Goal: Find specific page/section: Find specific page/section

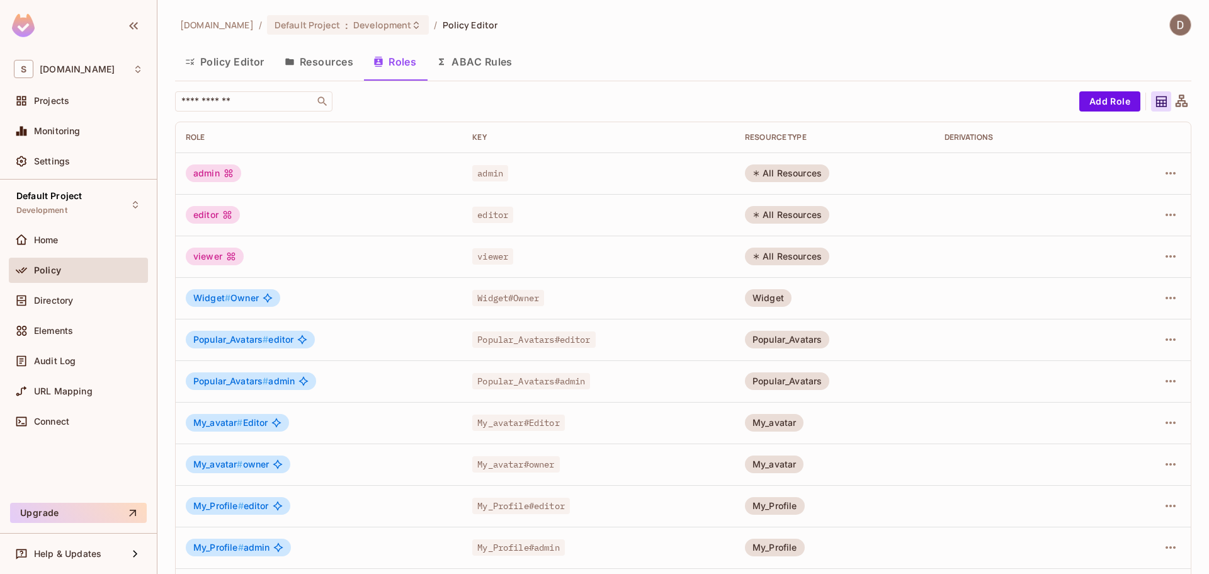
click at [244, 62] on button "Policy Editor" at bounding box center [225, 61] width 100 height 31
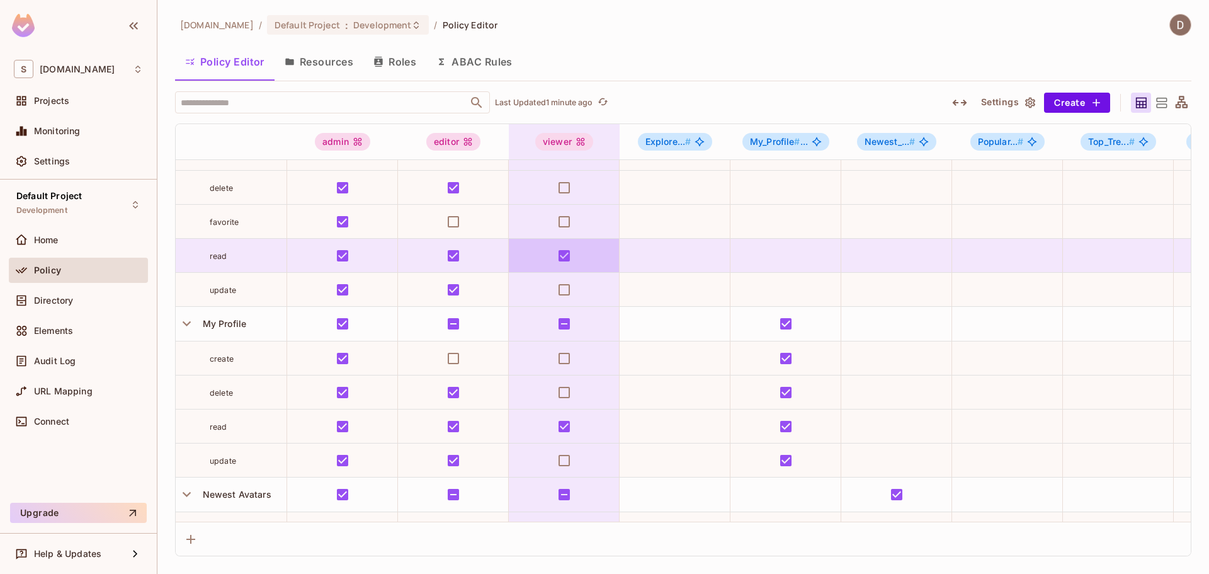
scroll to position [609, 0]
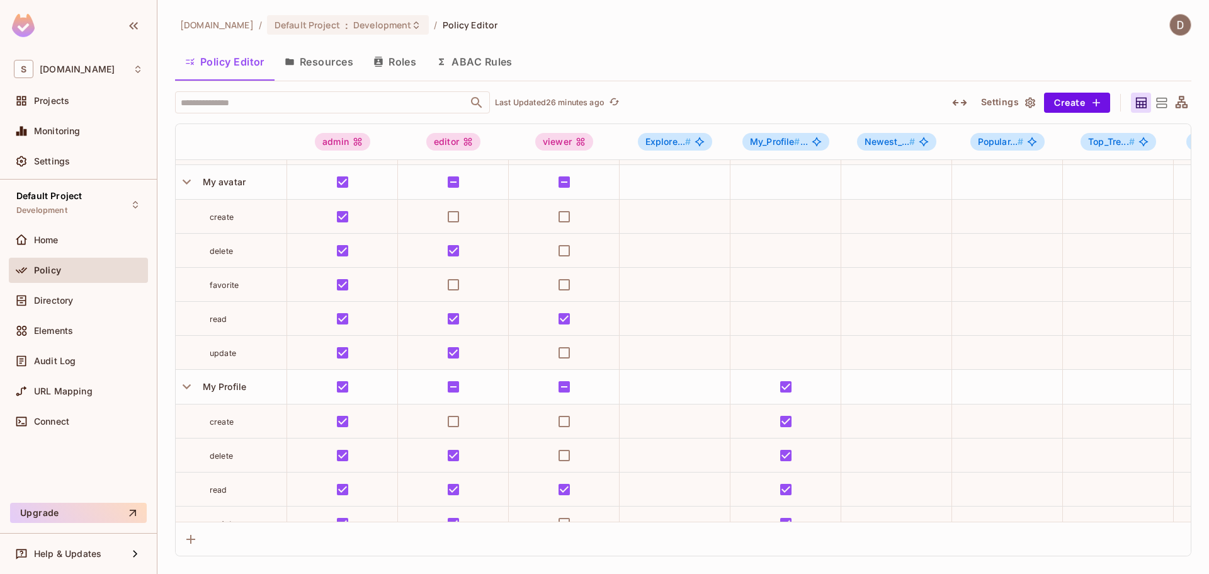
click at [297, 59] on button "Resources" at bounding box center [319, 61] width 89 height 31
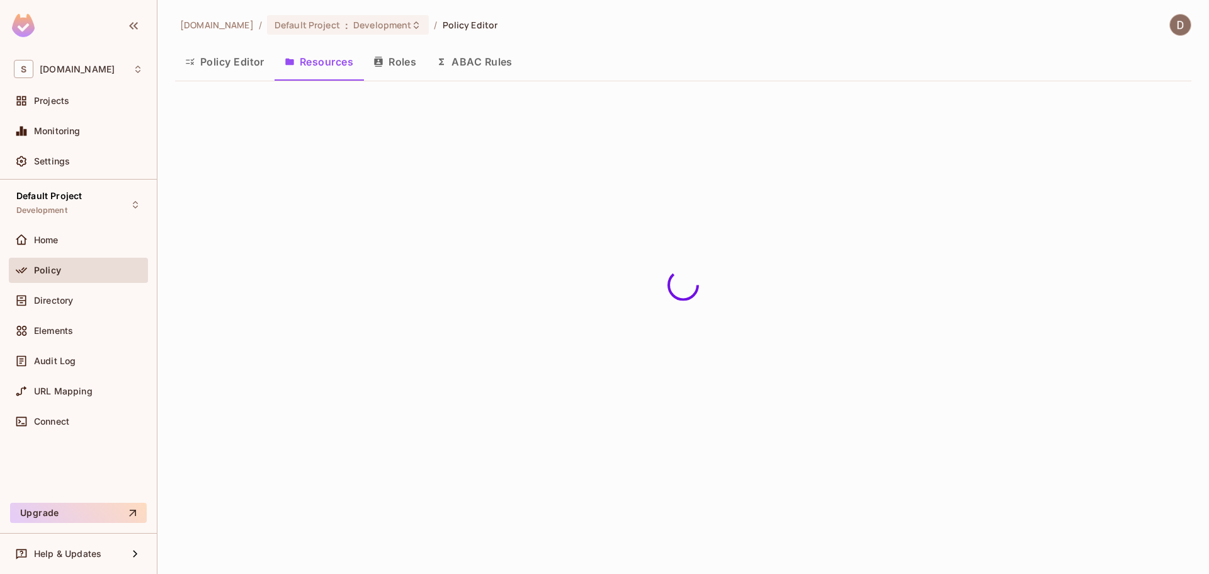
click at [241, 72] on button "Policy Editor" at bounding box center [225, 61] width 100 height 31
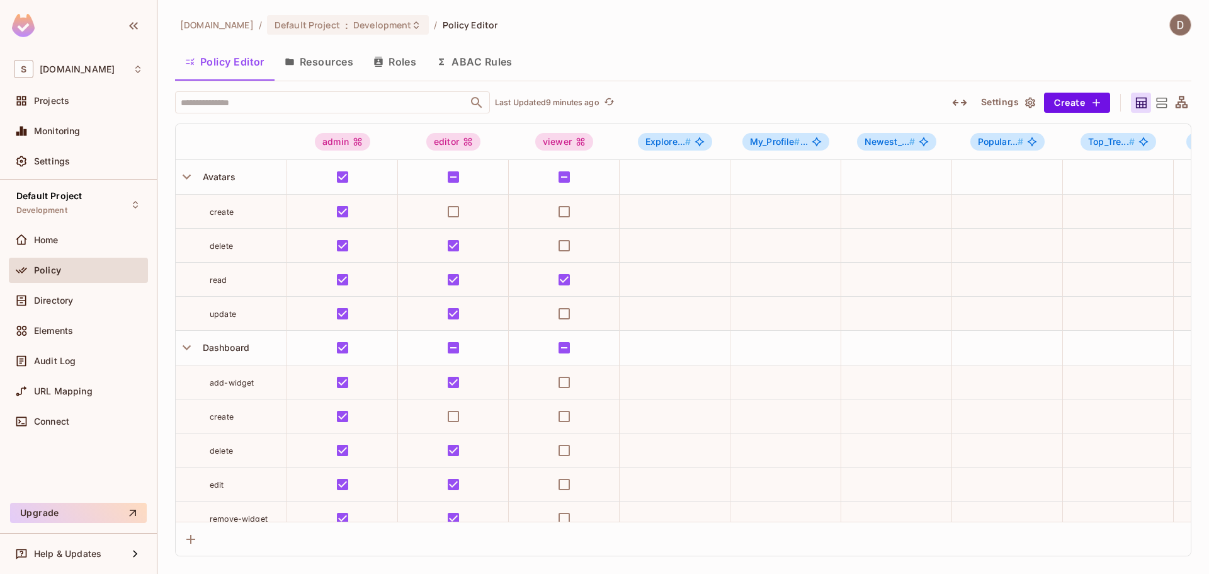
click at [674, 25] on div "[DOMAIN_NAME] / Default Project : Development / Policy Editor" at bounding box center [683, 25] width 1017 height 22
